Goal: Task Accomplishment & Management: Manage account settings

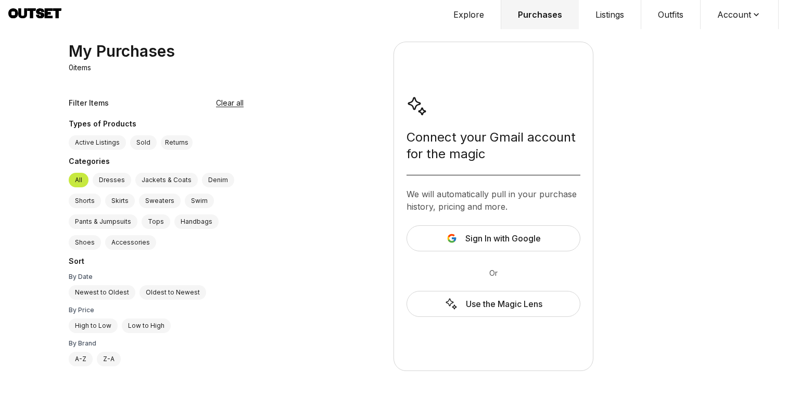
click at [729, 14] on button "Account" at bounding box center [740, 14] width 78 height 29
click at [703, 29] on span "Profile" at bounding box center [733, 34] width 92 height 19
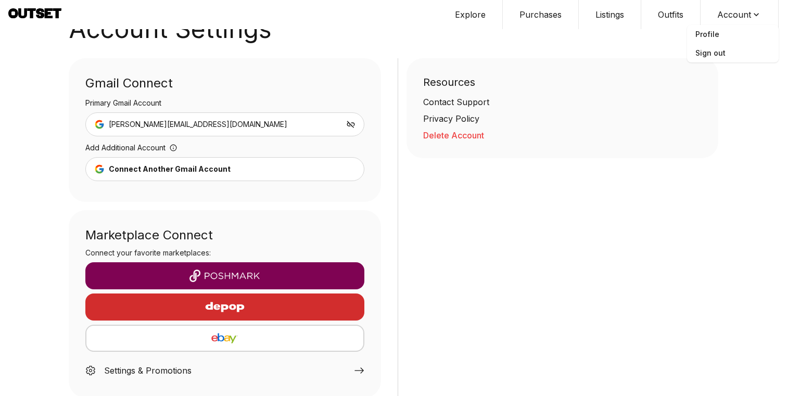
scroll to position [43, 0]
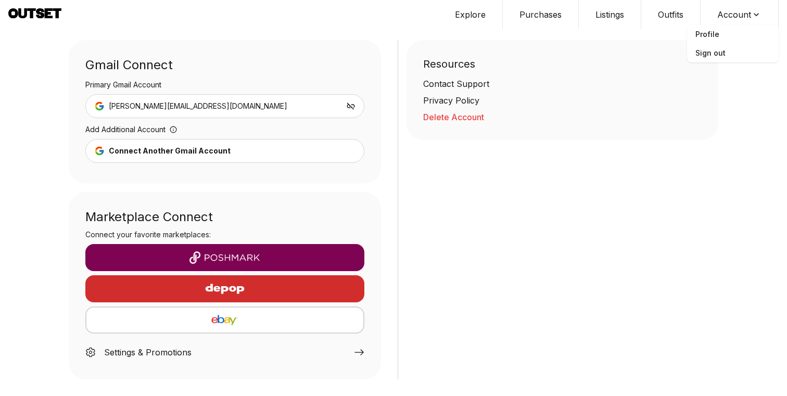
click at [170, 323] on img "button" at bounding box center [225, 320] width 260 height 12
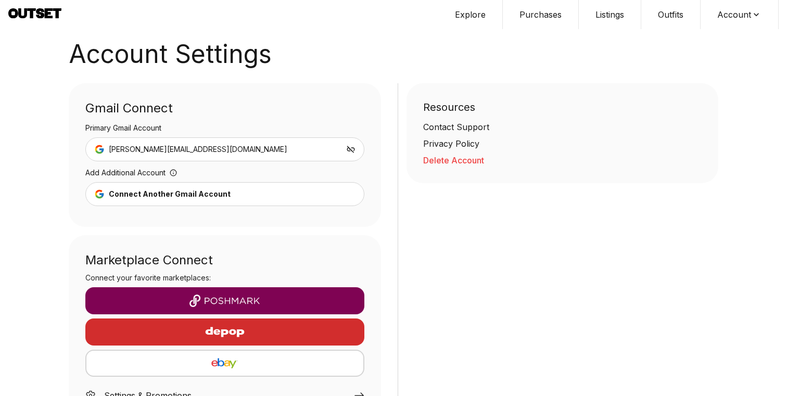
click at [239, 361] on img "button" at bounding box center [225, 363] width 260 height 12
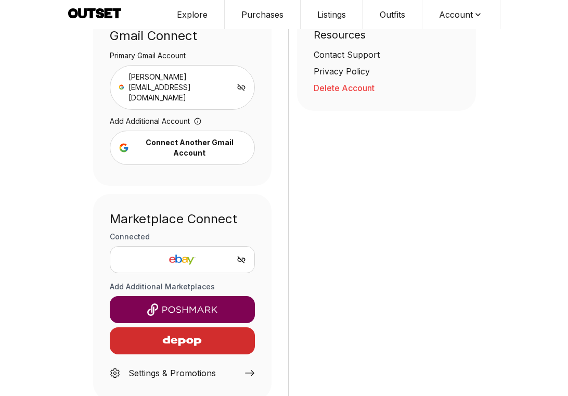
scroll to position [62, 0]
